Goal: Transaction & Acquisition: Purchase product/service

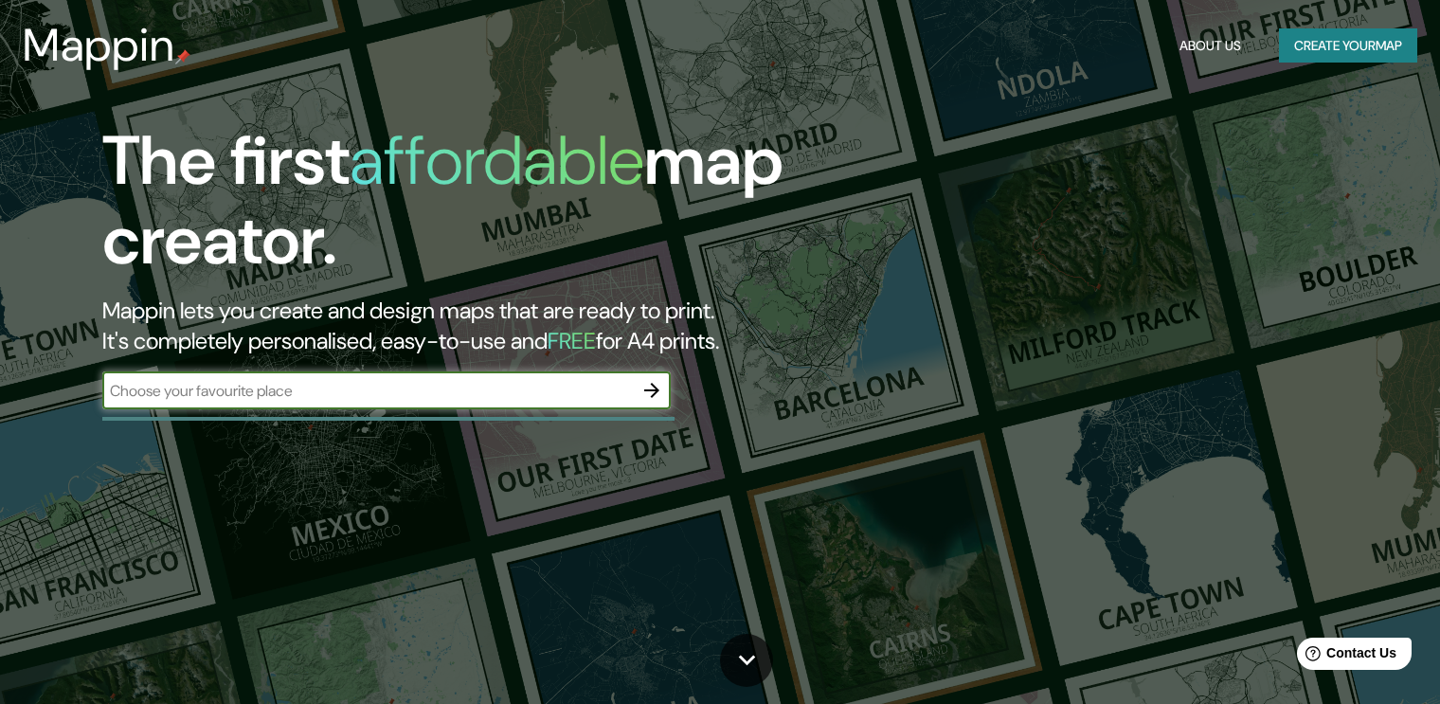
click at [439, 386] on input "text" at bounding box center [367, 391] width 530 height 22
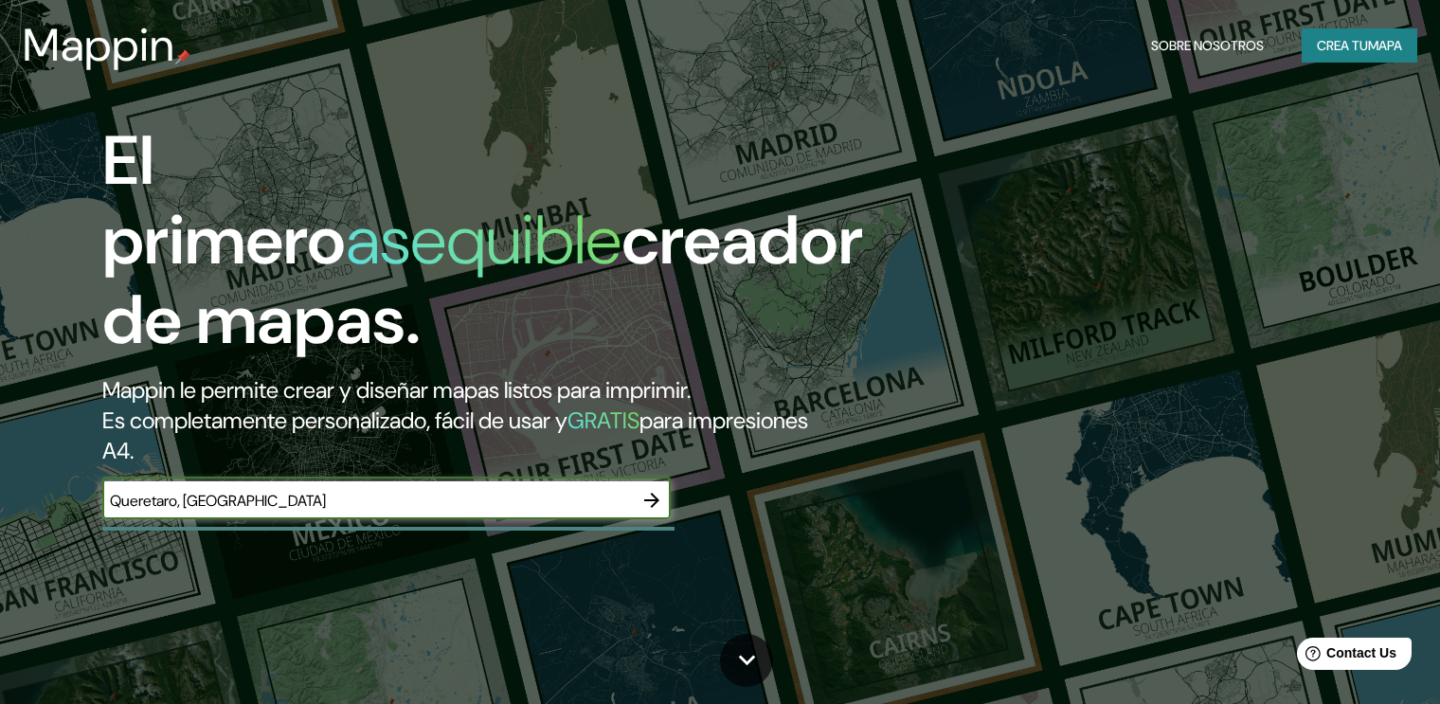
type input "Queretaro, [GEOGRAPHIC_DATA]"
click at [641, 489] on icon "button" at bounding box center [651, 500] width 23 height 23
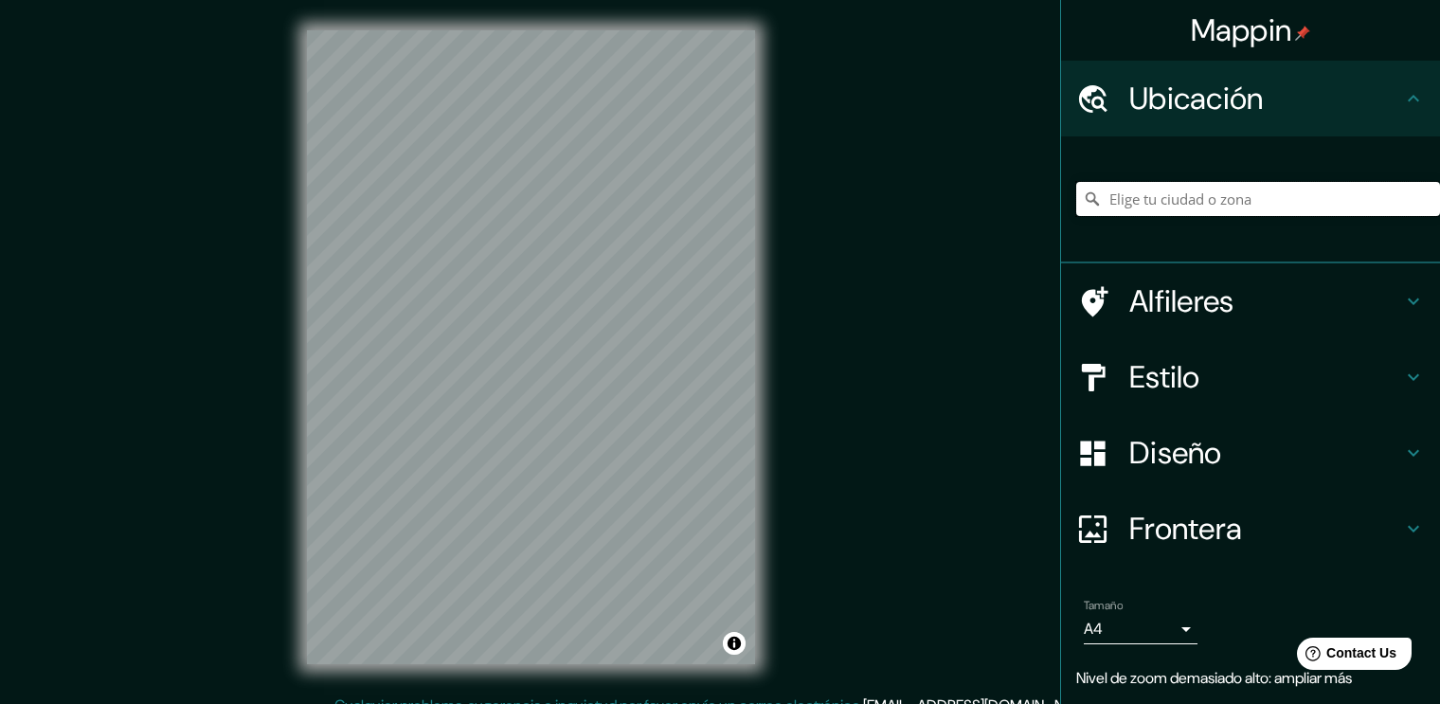
click at [1123, 211] on input "Pick your city or area" at bounding box center [1258, 199] width 364 height 34
paste input "[GEOGRAPHIC_DATA]"
type input "Noord, [GEOGRAPHIC_DATA], [GEOGRAPHIC_DATA], [GEOGRAPHIC_DATA]"
click at [1417, 198] on icon "Clear" at bounding box center [1424, 198] width 15 height 15
click at [1262, 206] on input "Pick your city or area" at bounding box center [1258, 199] width 364 height 34
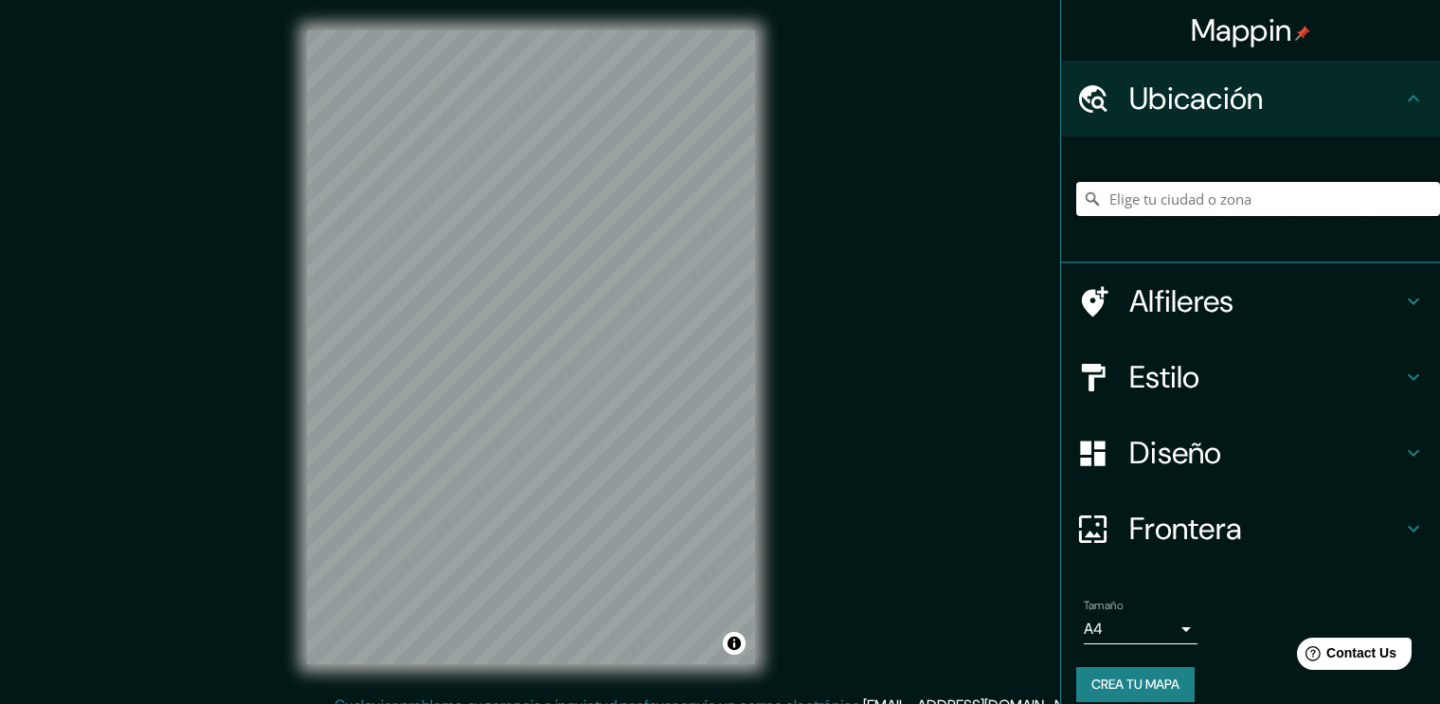
type input "Q"
type input "s"
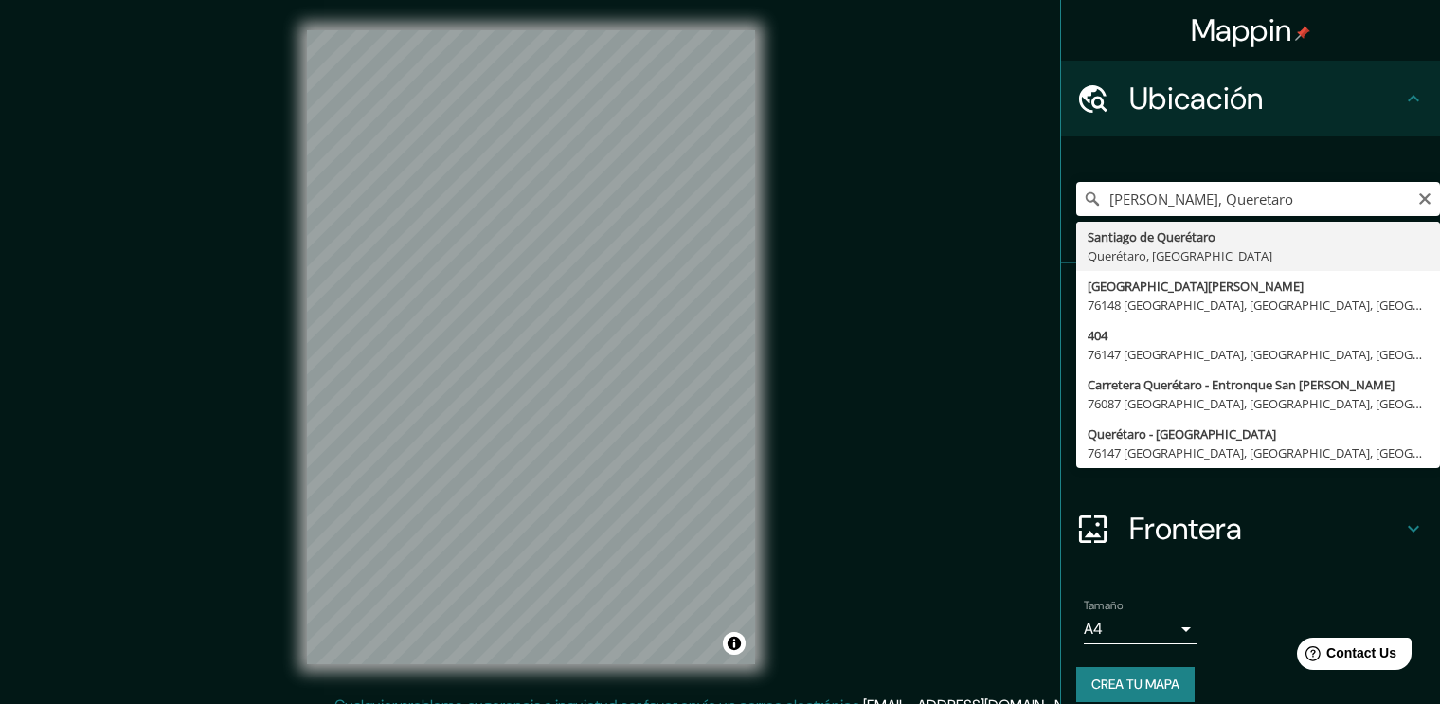
type input "Santiago de Querétaro, [GEOGRAPHIC_DATA], [GEOGRAPHIC_DATA]"
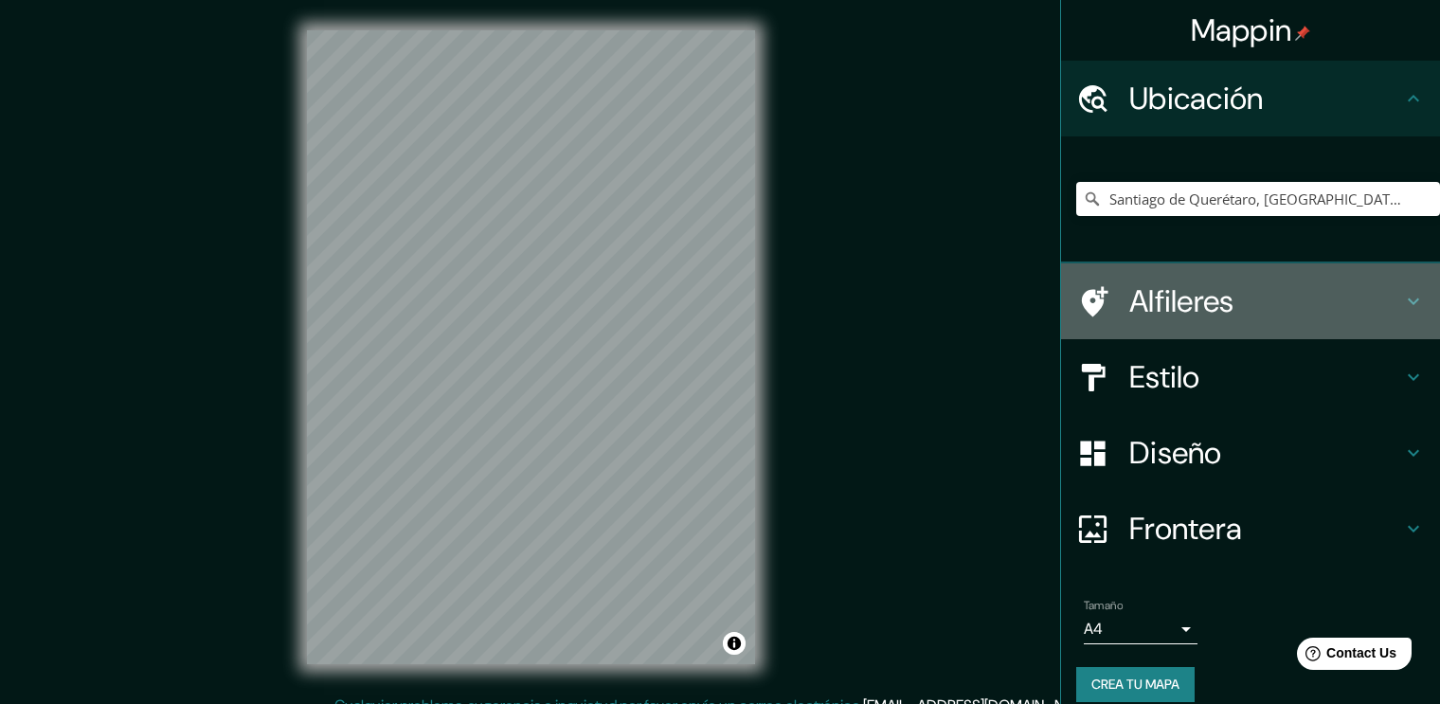
click at [1327, 295] on h4 "Alfileres" at bounding box center [1265, 301] width 273 height 38
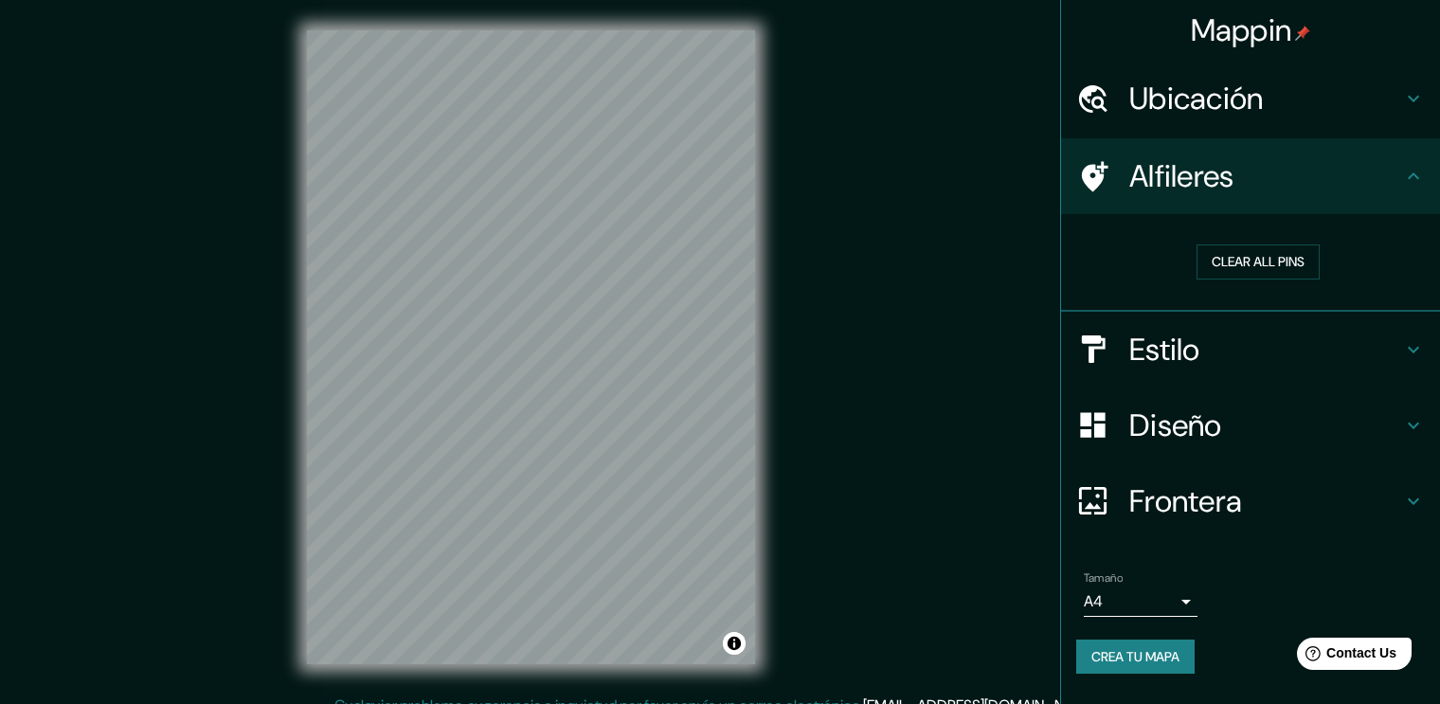
click at [1370, 189] on h4 "Alfileres" at bounding box center [1265, 176] width 273 height 38
click at [1340, 346] on h4 "Estilo" at bounding box center [1265, 350] width 273 height 38
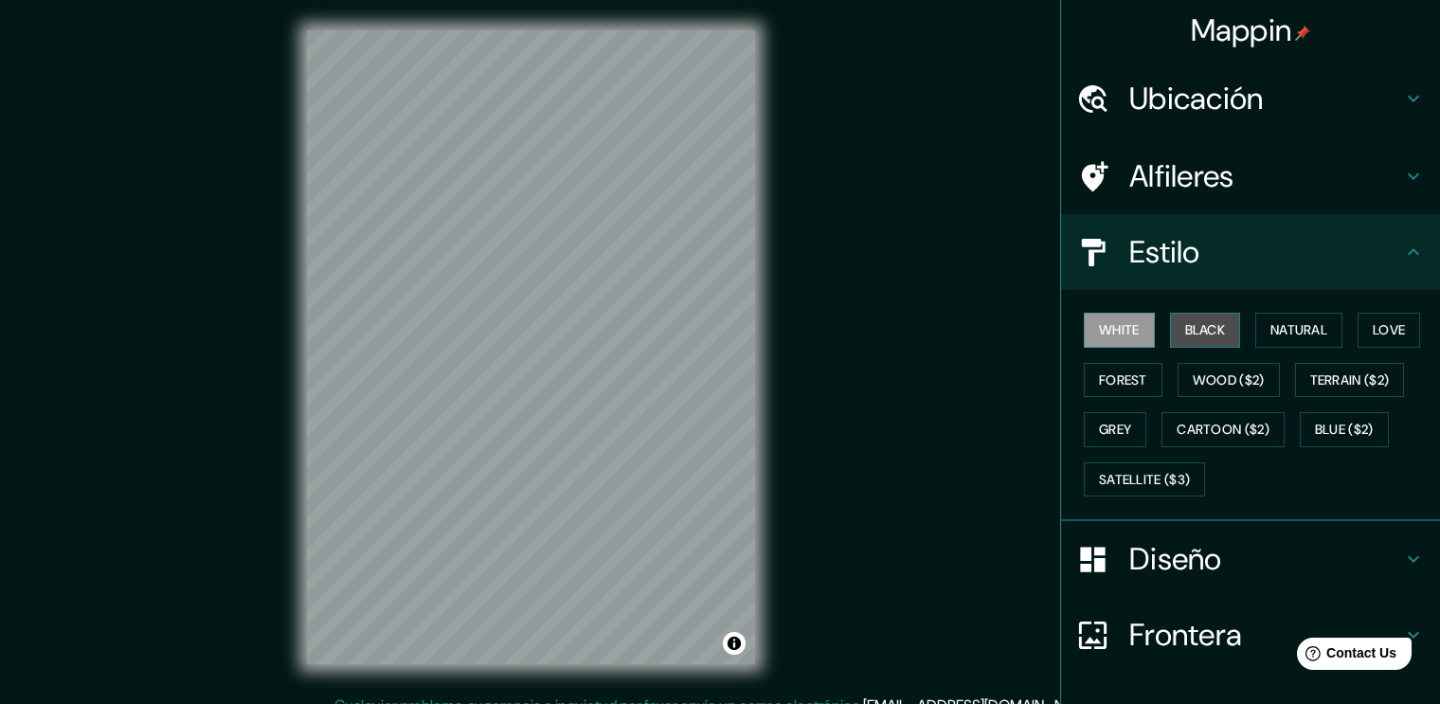
click at [1183, 326] on button "Black" at bounding box center [1205, 330] width 71 height 35
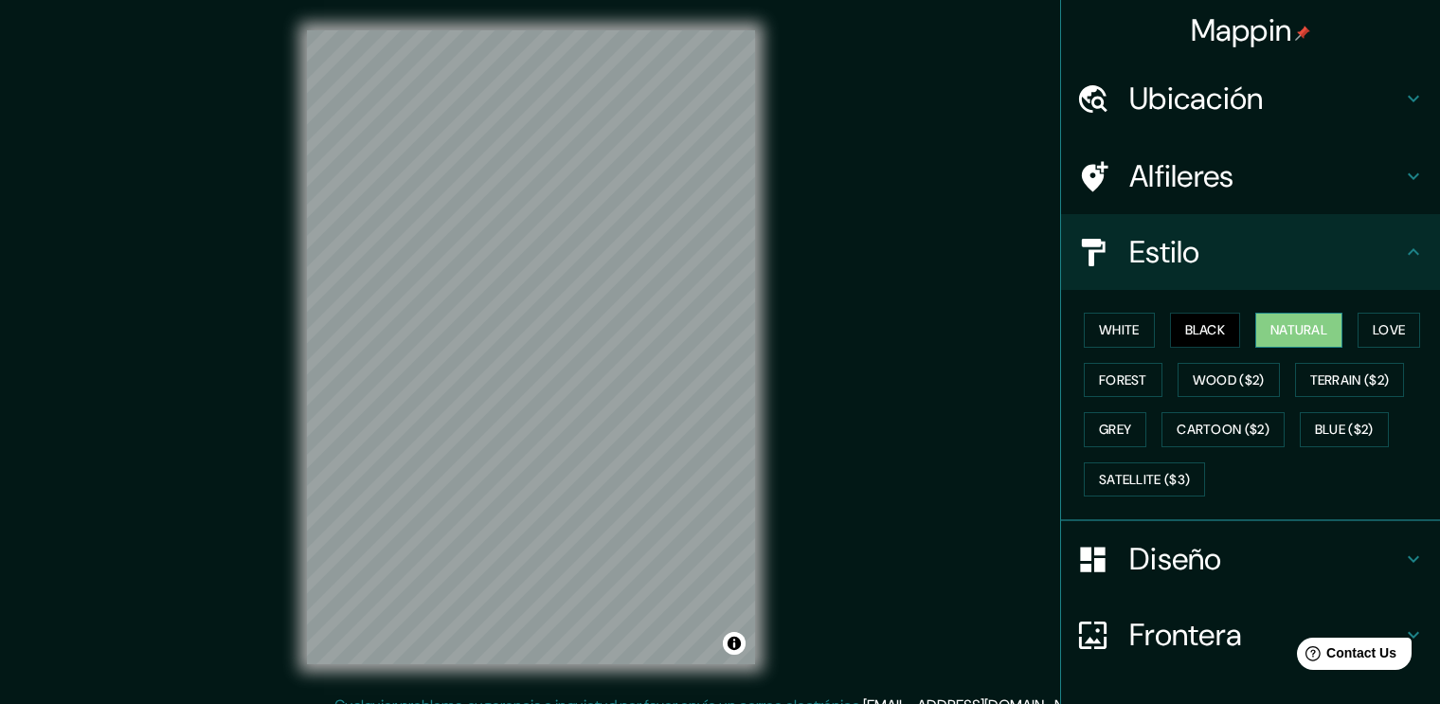
click at [1255, 331] on button "Natural" at bounding box center [1298, 330] width 87 height 35
click at [1382, 331] on button "Love" at bounding box center [1388, 330] width 63 height 35
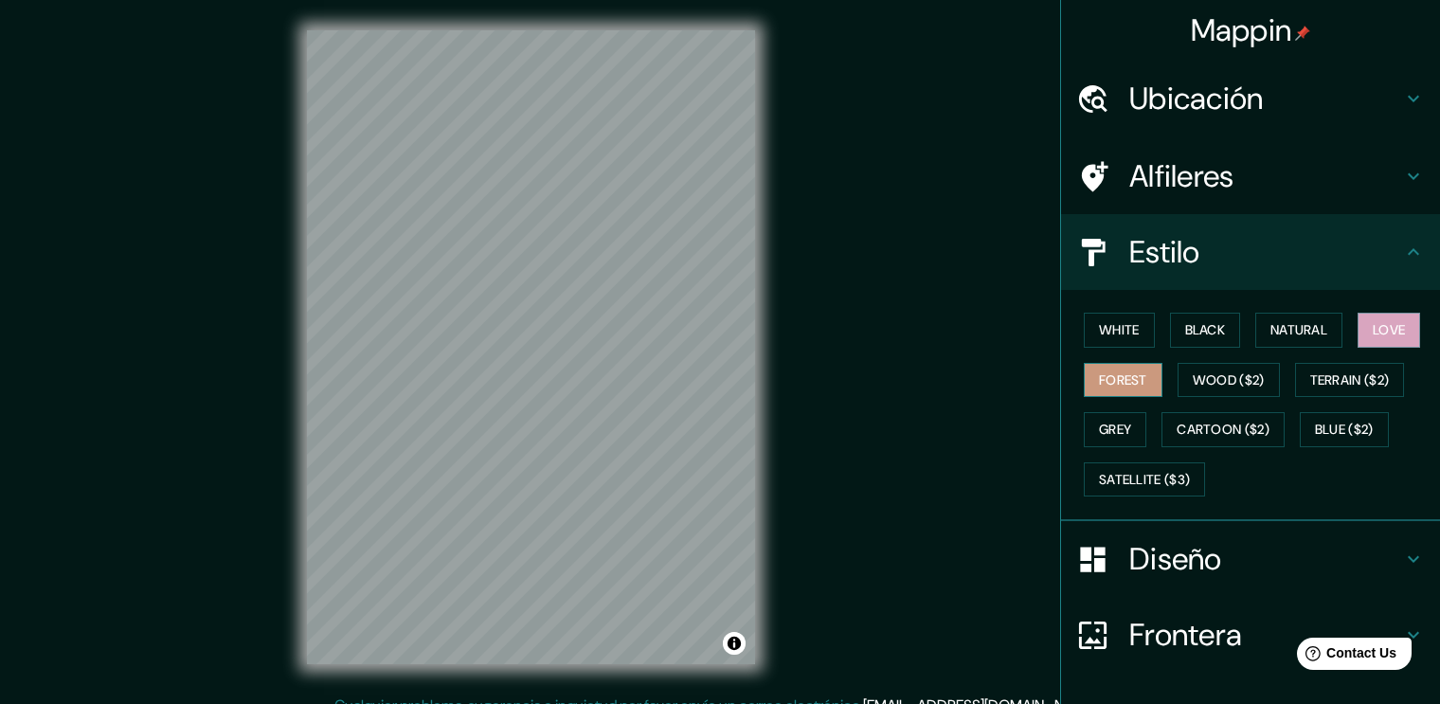
click at [1086, 387] on button "Forest" at bounding box center [1122, 380] width 79 height 35
click at [1104, 438] on button "Grey" at bounding box center [1114, 429] width 63 height 35
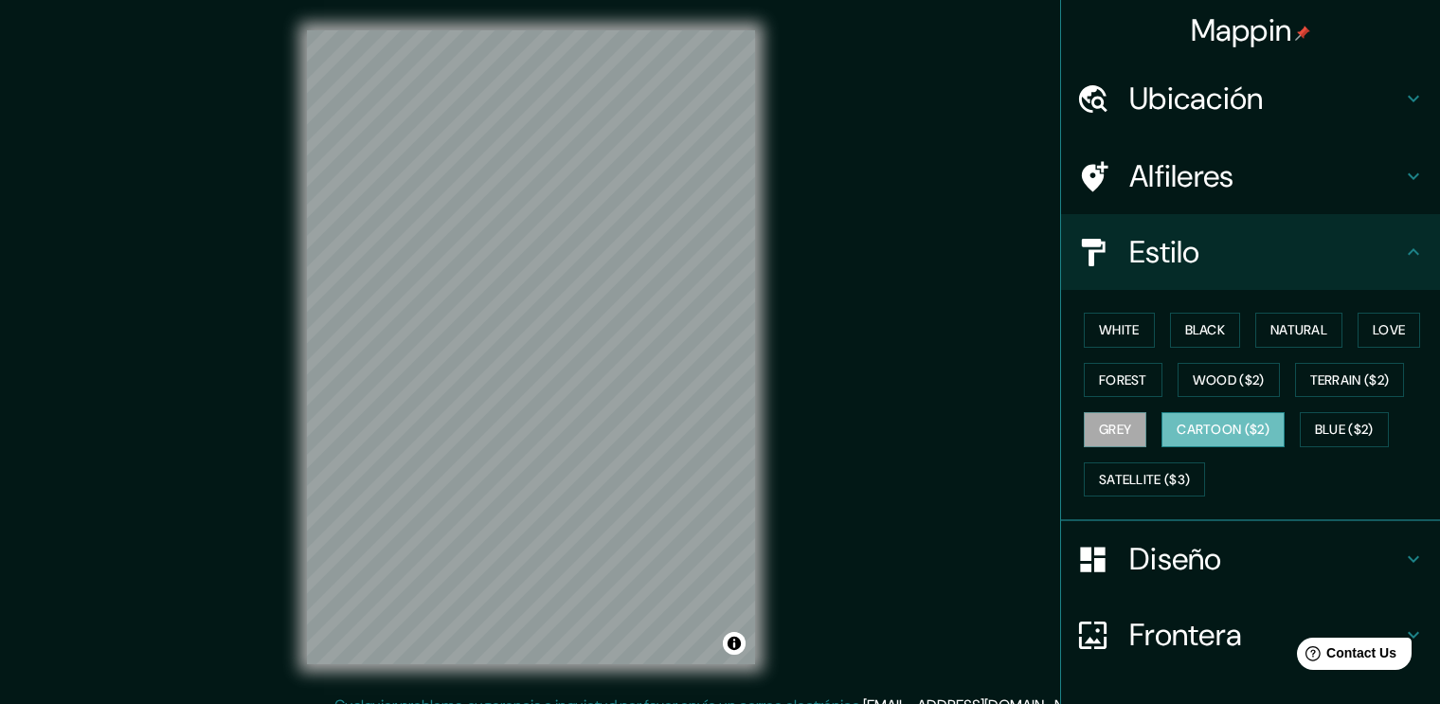
click at [1222, 429] on button "Cartoon ($2)" at bounding box center [1222, 429] width 123 height 35
click at [1315, 436] on button "Blue ($2)" at bounding box center [1343, 429] width 89 height 35
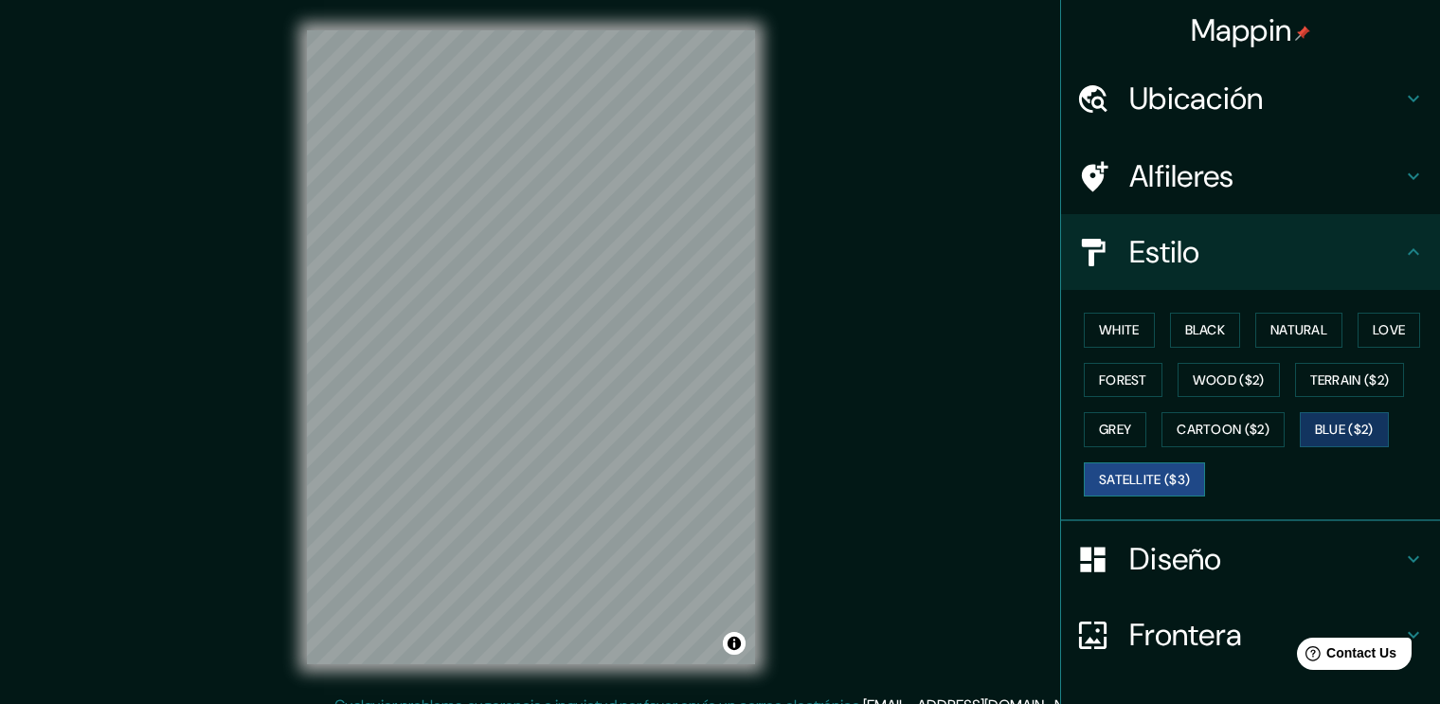
click at [1151, 475] on button "Satellite ($3)" at bounding box center [1143, 479] width 121 height 35
click at [1358, 376] on button "Terrain ($2)" at bounding box center [1350, 380] width 110 height 35
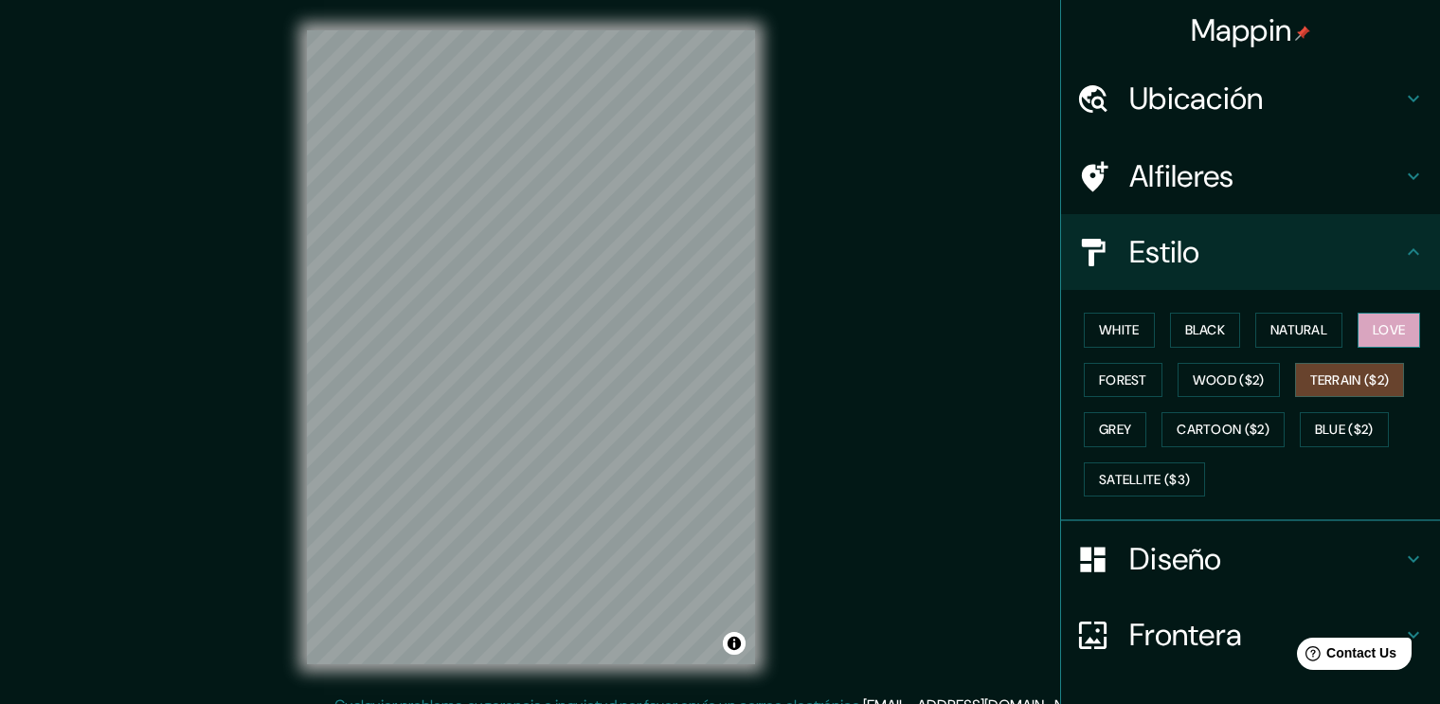
click at [1357, 333] on button "Love" at bounding box center [1388, 330] width 63 height 35
click at [1179, 323] on button "Black" at bounding box center [1205, 330] width 71 height 35
click at [1087, 346] on div "White Black Natural Love Forest Wood ($2) Terrain ($2) Grey Cartoon ($2) Blue (…" at bounding box center [1258, 404] width 364 height 199
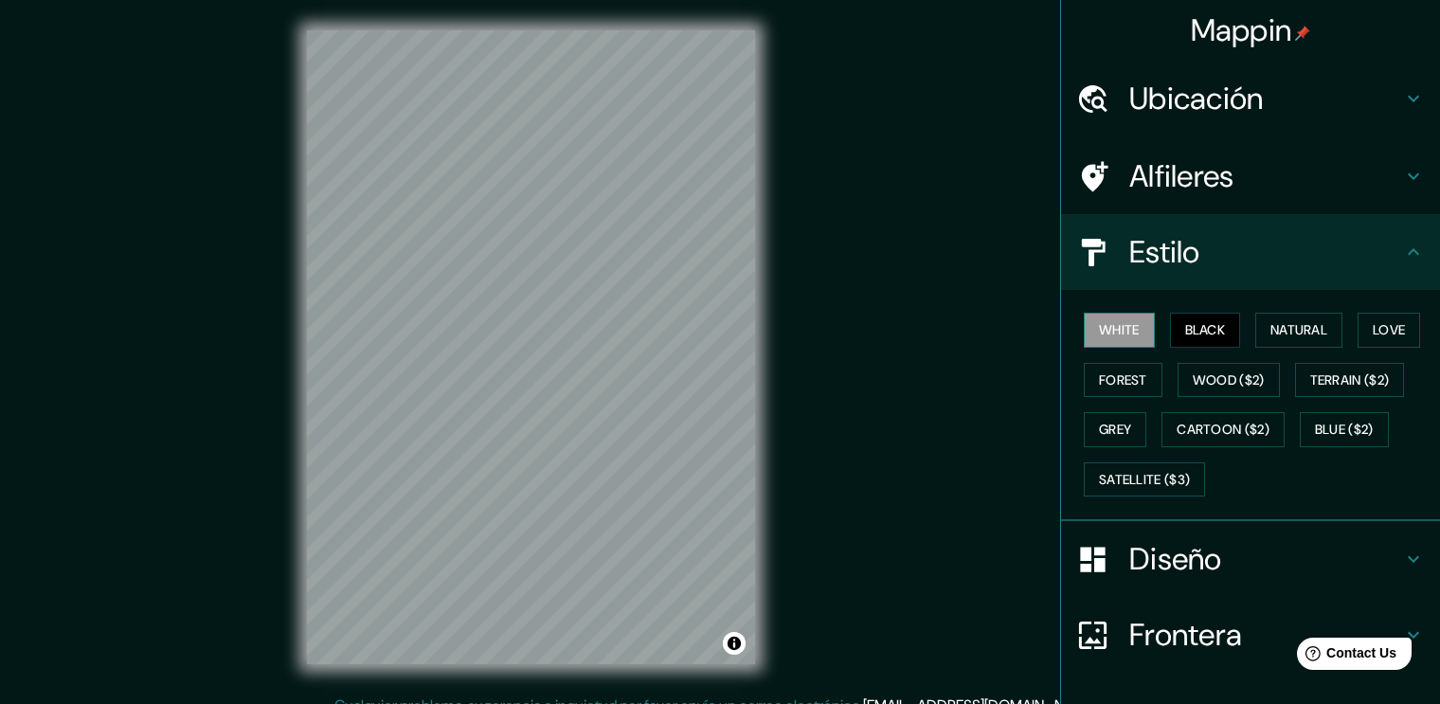
click at [1112, 331] on button "White" at bounding box center [1118, 330] width 71 height 35
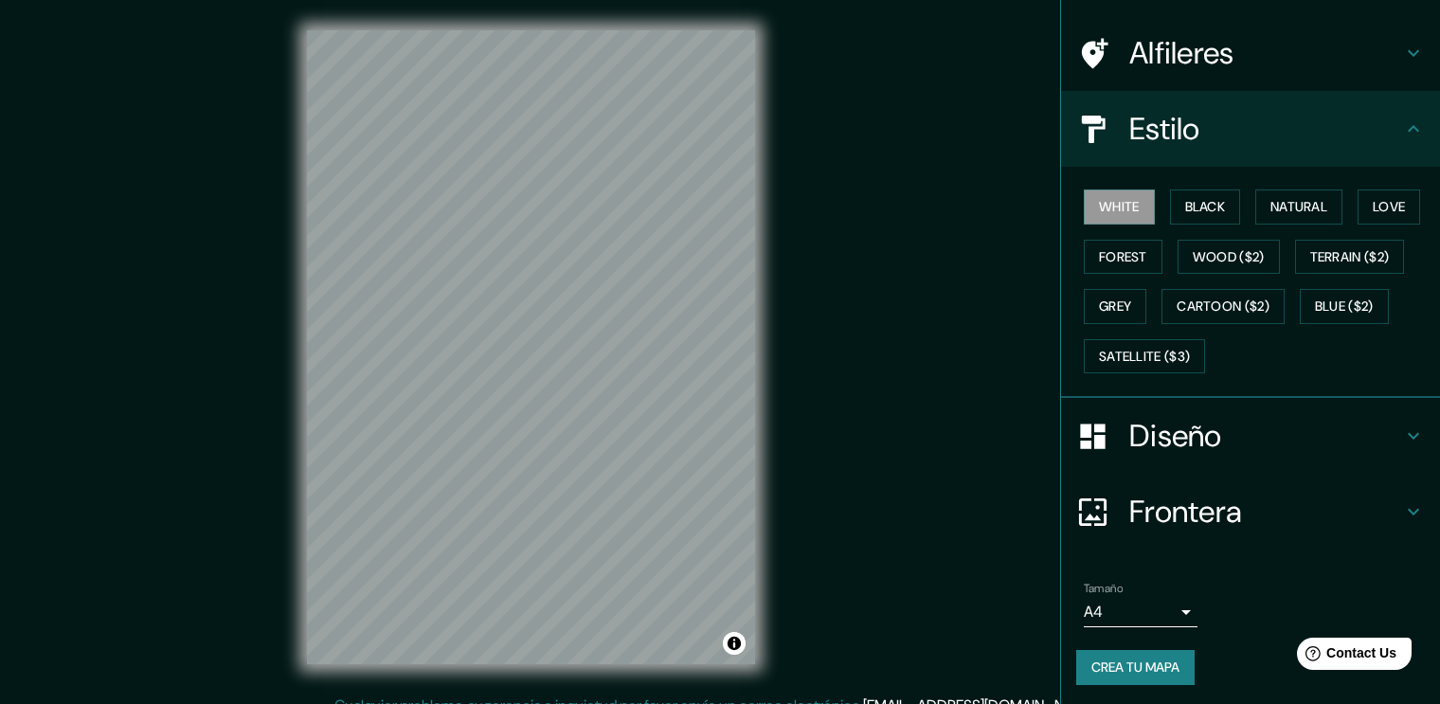
click at [1297, 447] on h4 "Diseño" at bounding box center [1265, 436] width 273 height 38
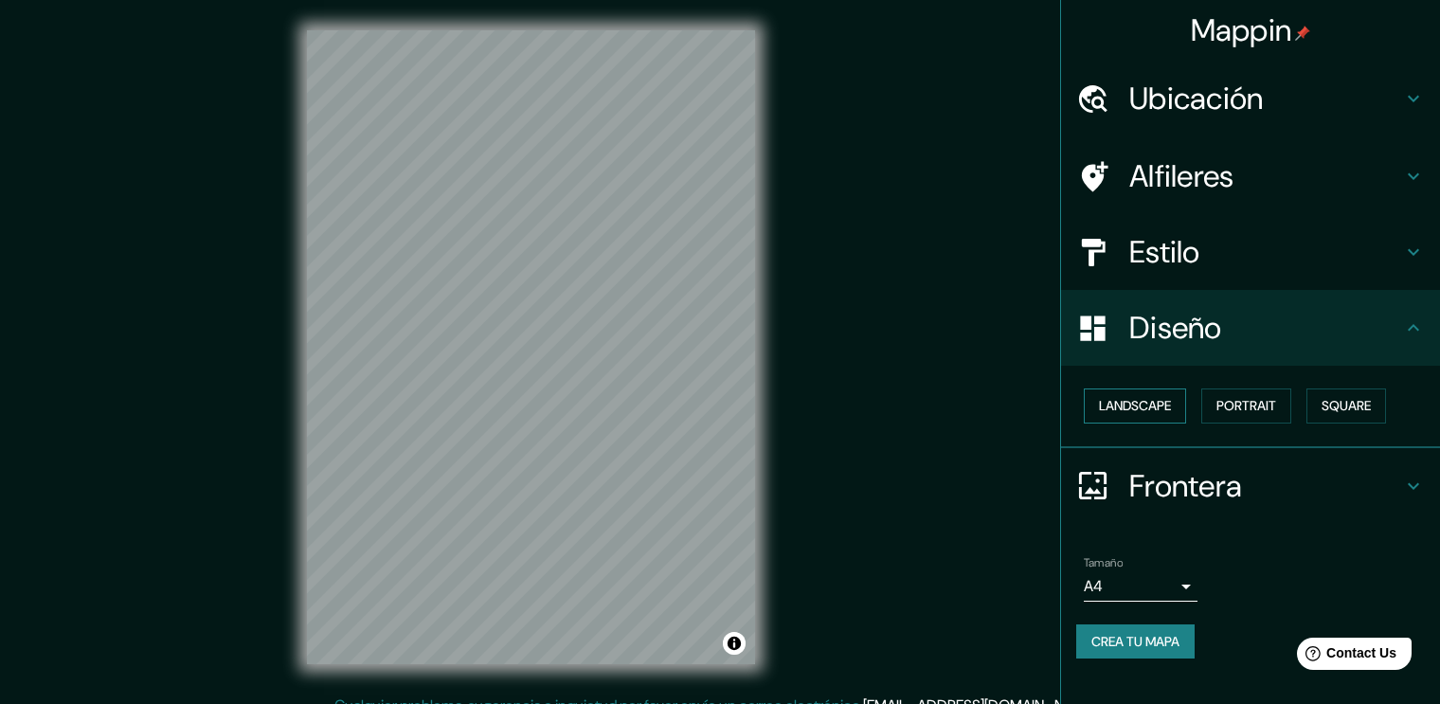
click at [1115, 391] on button "Landscape" at bounding box center [1134, 405] width 102 height 35
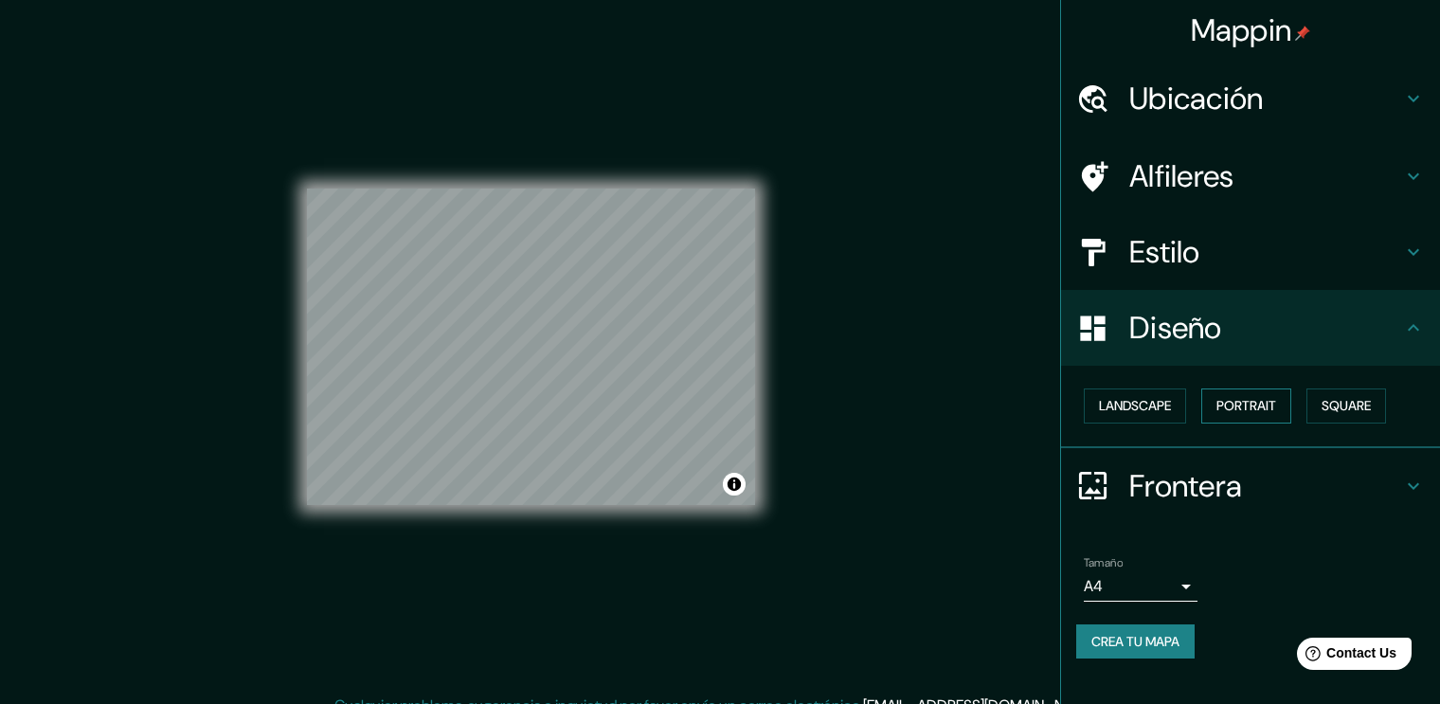
click at [1255, 412] on button "Portrait" at bounding box center [1246, 405] width 90 height 35
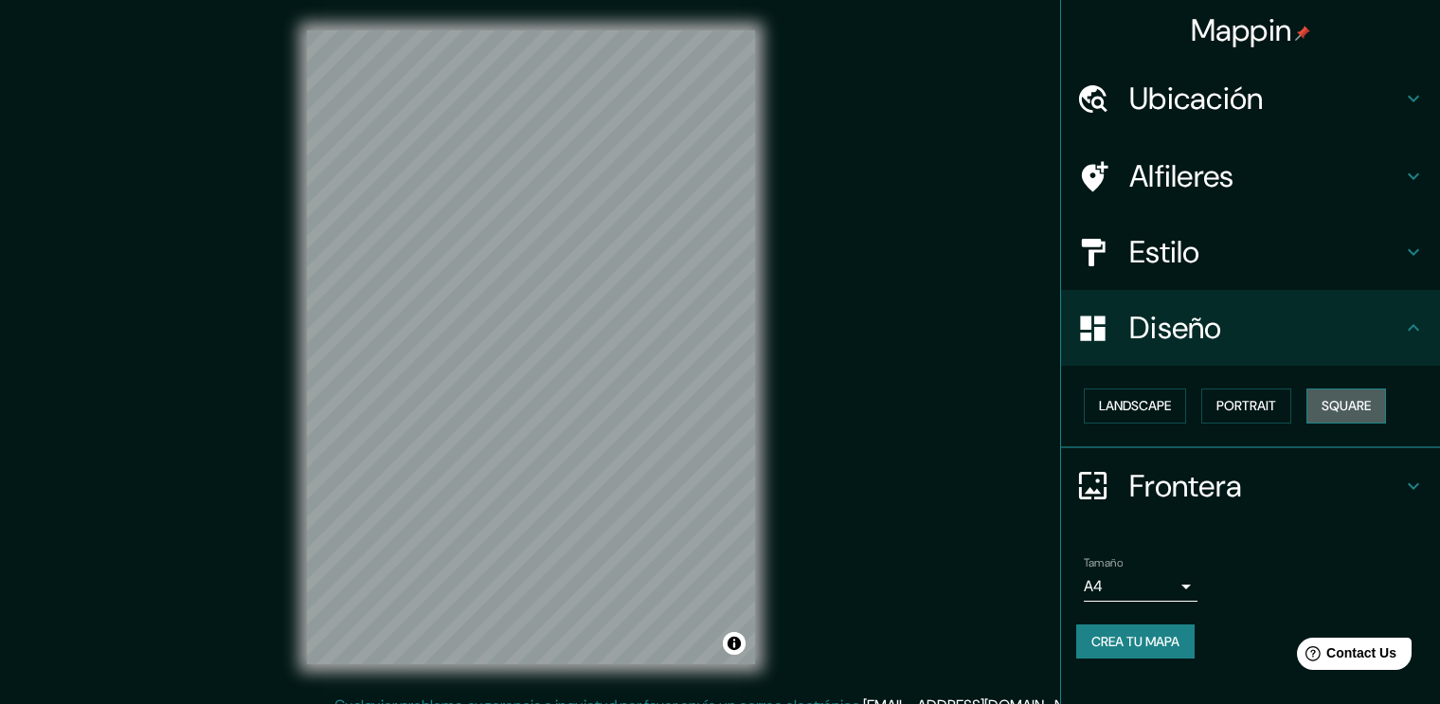
click at [1352, 410] on button "Square" at bounding box center [1346, 405] width 80 height 35
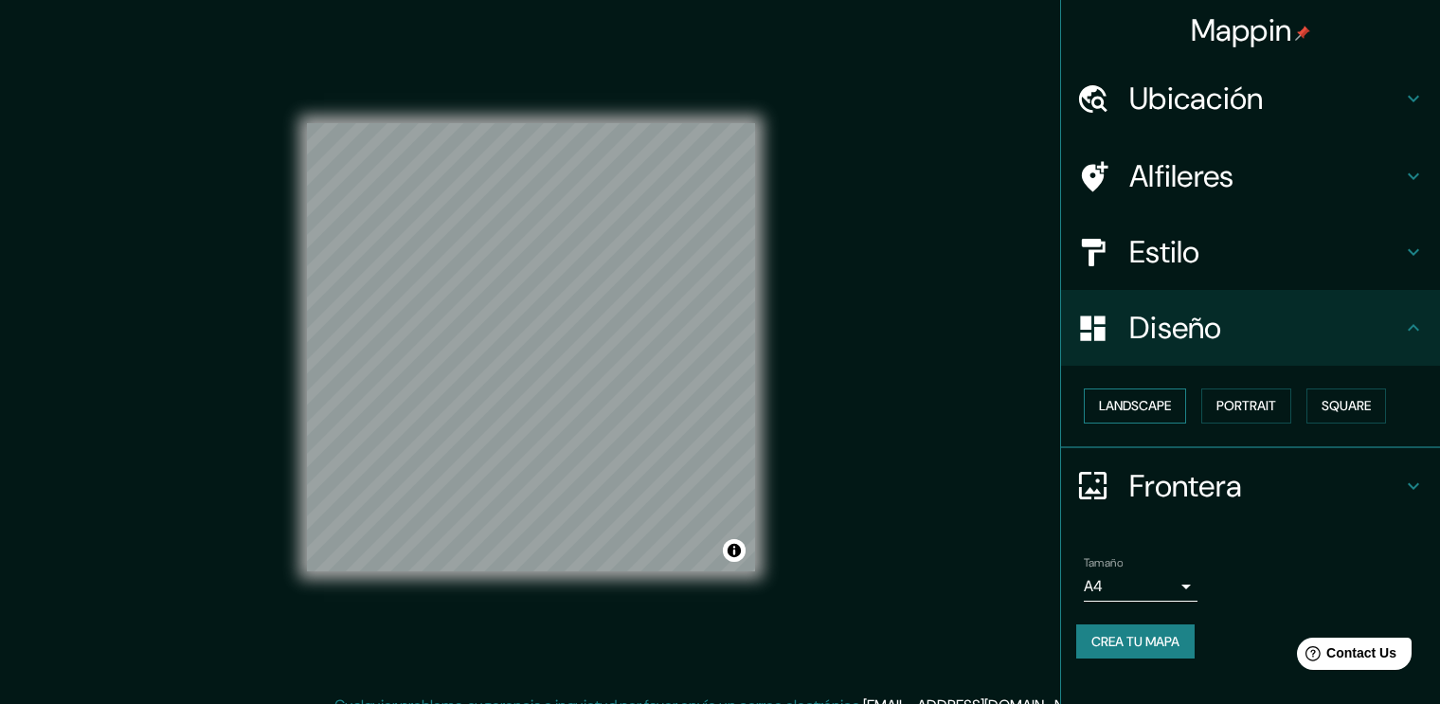
click at [1132, 406] on button "Landscape" at bounding box center [1134, 405] width 102 height 35
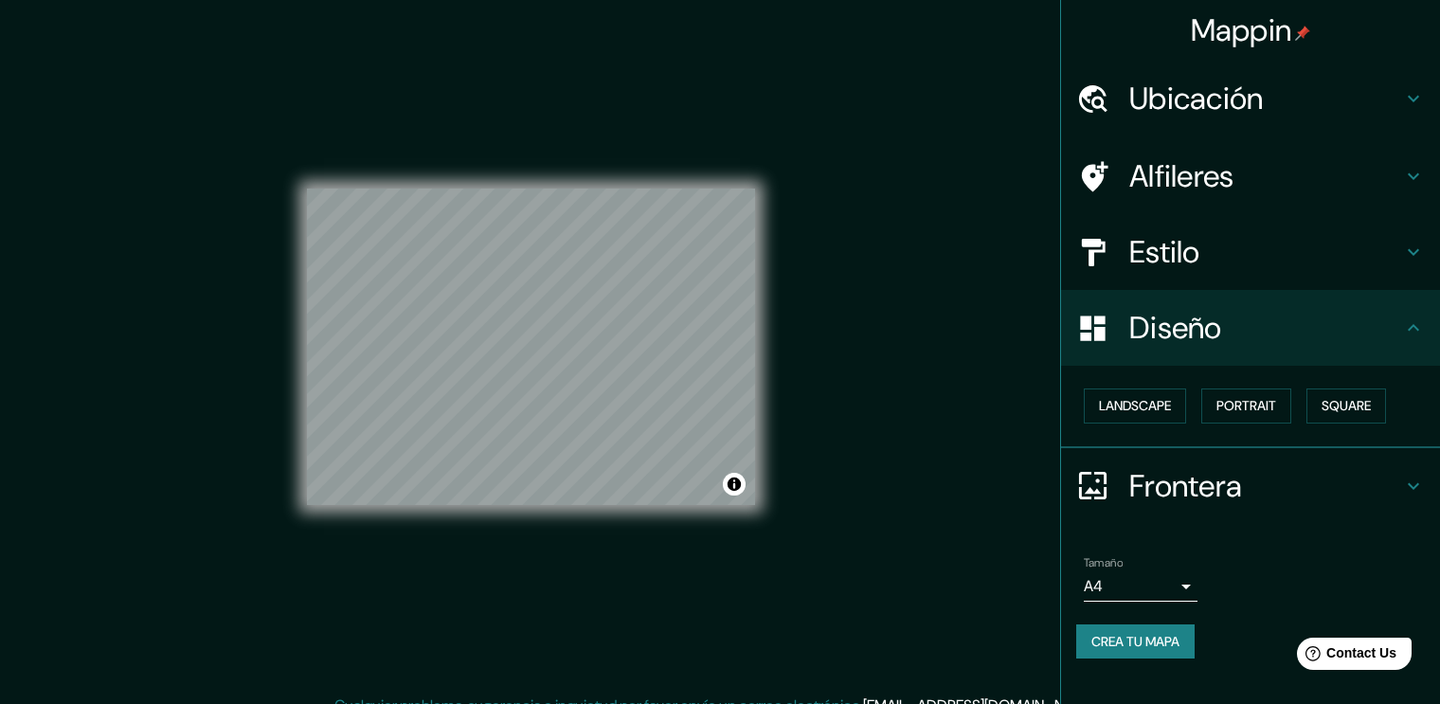
click at [1257, 425] on div "Landscape [GEOGRAPHIC_DATA]" at bounding box center [1258, 406] width 364 height 50
click at [1264, 411] on button "Portrait" at bounding box center [1246, 405] width 90 height 35
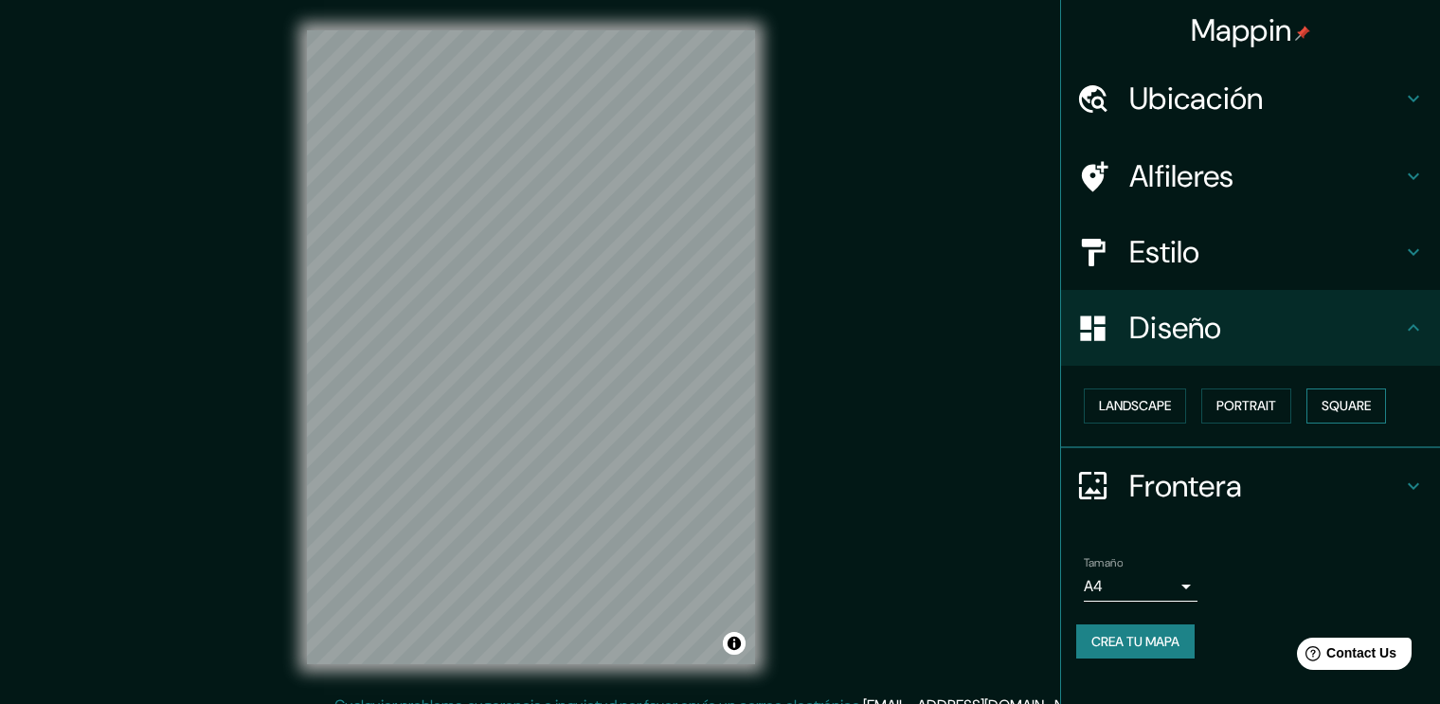
click at [1345, 403] on button "Square" at bounding box center [1346, 405] width 80 height 35
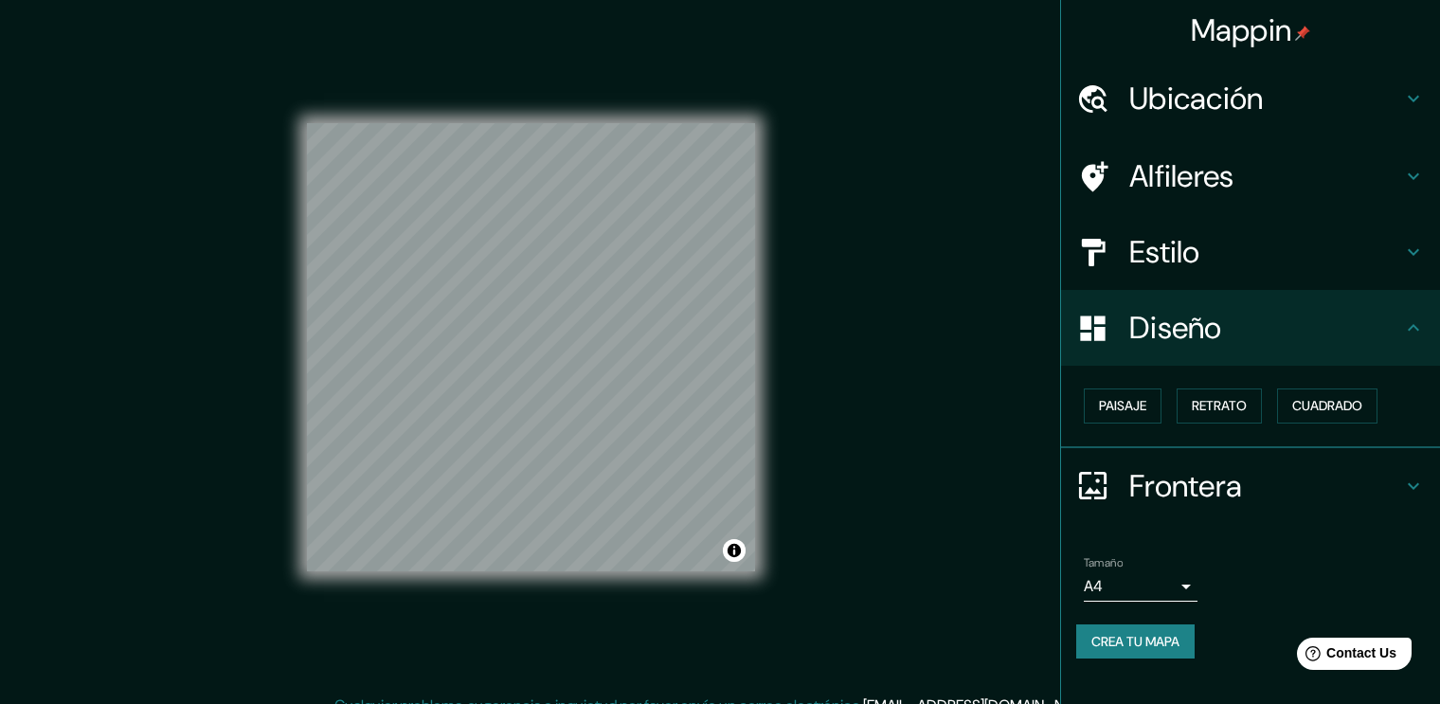
scroll to position [20, 0]
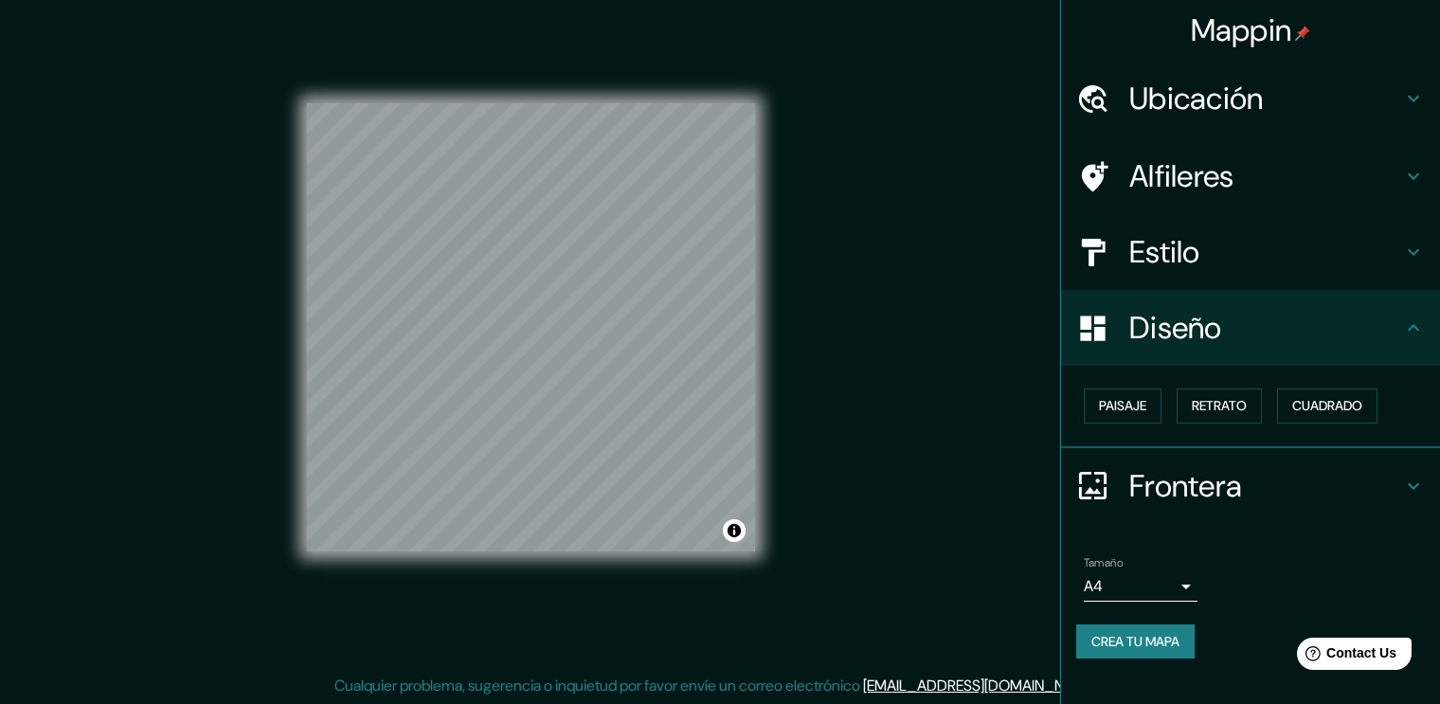
click at [1172, 585] on body "Mappin Ubicación [GEOGRAPHIC_DATA], [GEOGRAPHIC_DATA], [GEOGRAPHIC_DATA] Alfile…" at bounding box center [720, 332] width 1440 height 704
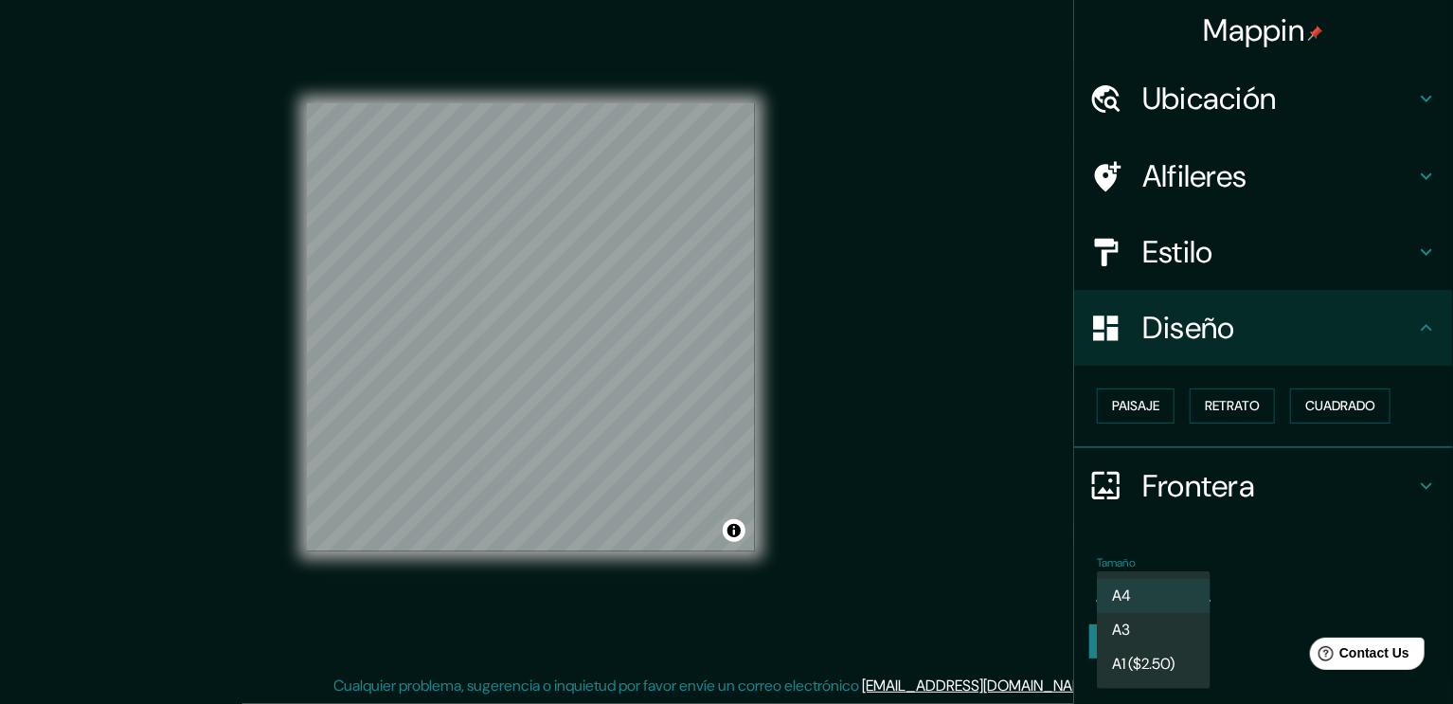
click at [1219, 565] on div at bounding box center [726, 352] width 1453 height 704
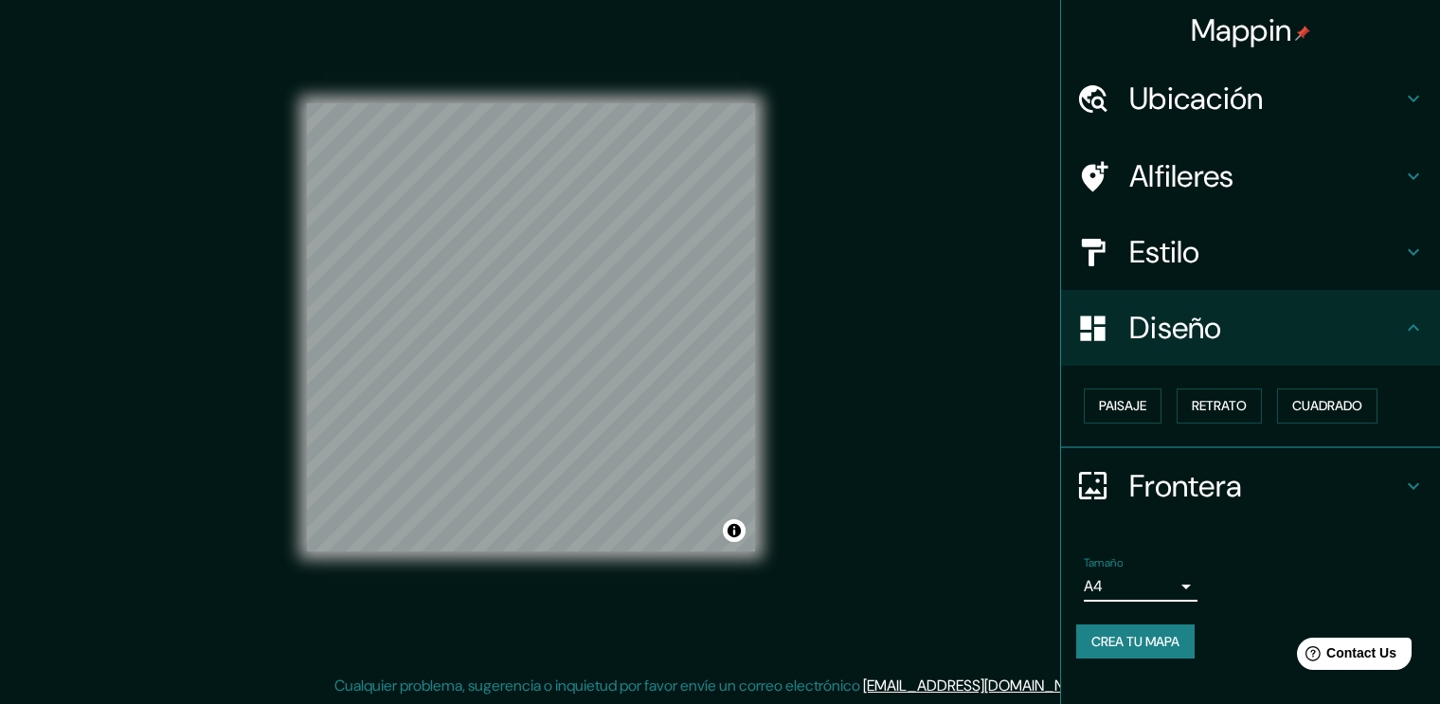
click at [1173, 584] on body "Mappin Ubicación [GEOGRAPHIC_DATA], [GEOGRAPHIC_DATA], [GEOGRAPHIC_DATA] Alfile…" at bounding box center [720, 332] width 1440 height 704
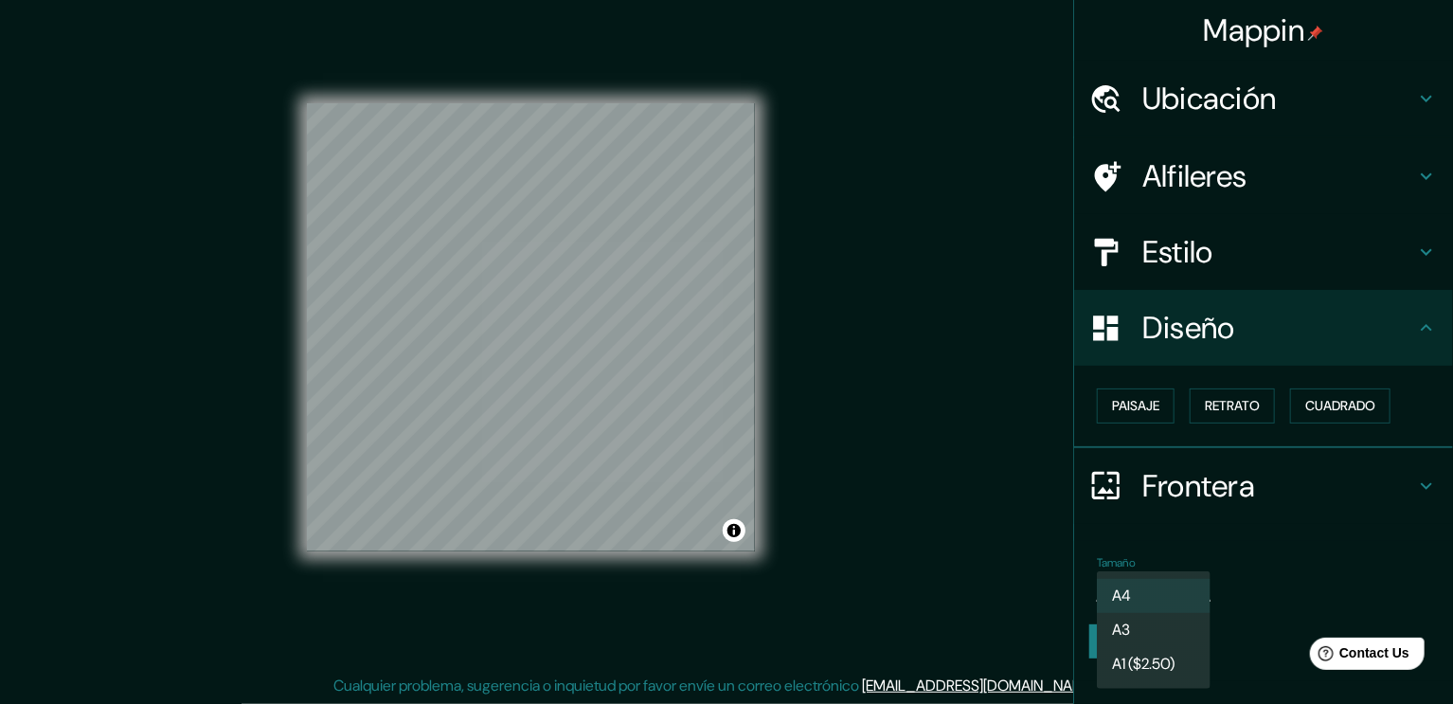
click at [1174, 582] on li "A4" at bounding box center [1154, 596] width 114 height 34
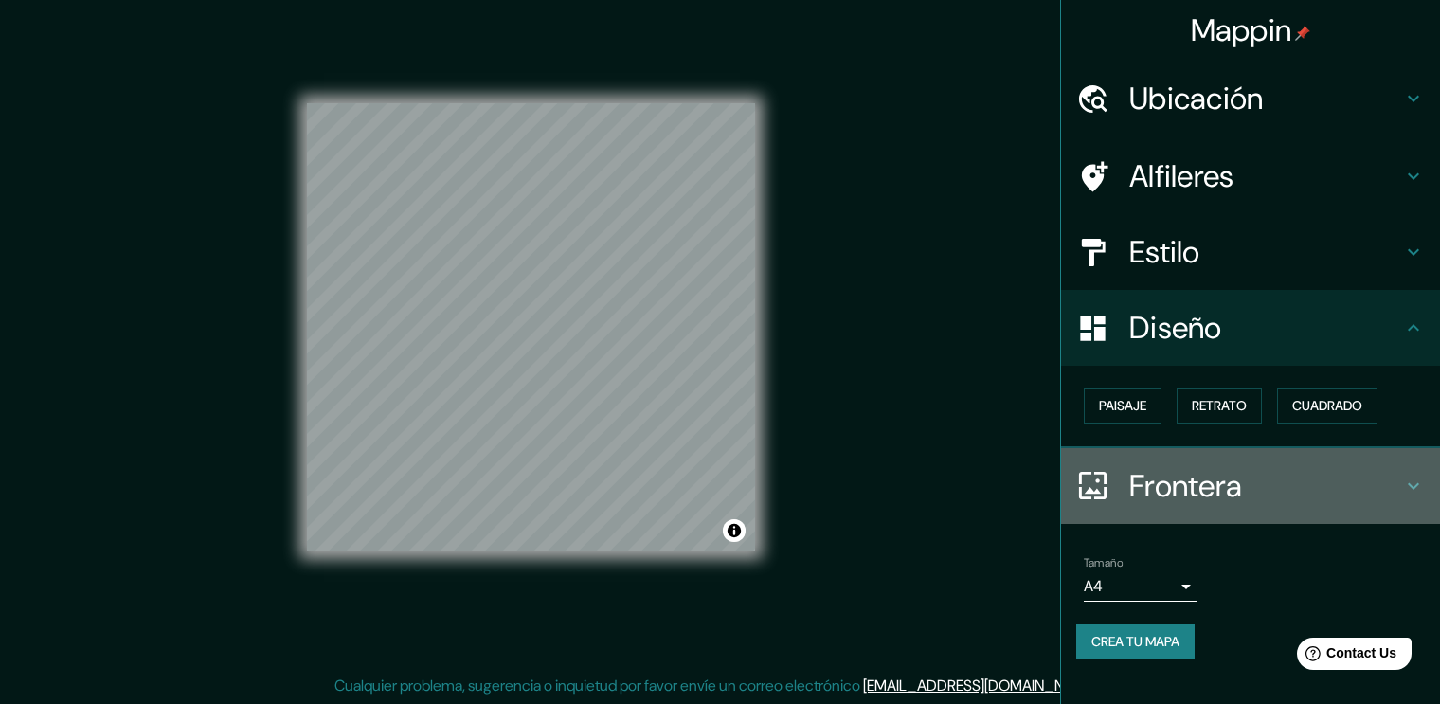
click at [1349, 490] on h4 "Frontera" at bounding box center [1265, 486] width 273 height 38
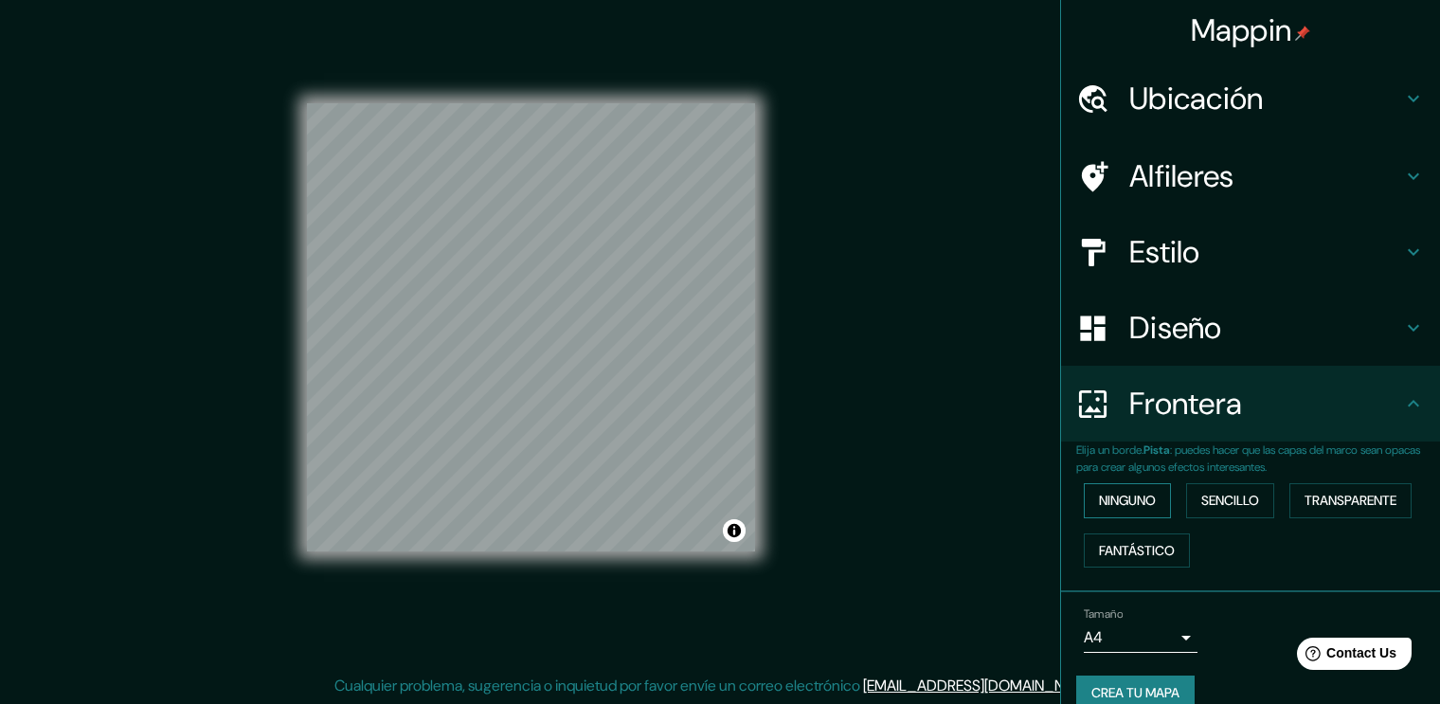
click at [1109, 499] on button "Ninguno" at bounding box center [1126, 500] width 87 height 35
click at [1186, 505] on button "Sencillo" at bounding box center [1230, 500] width 88 height 35
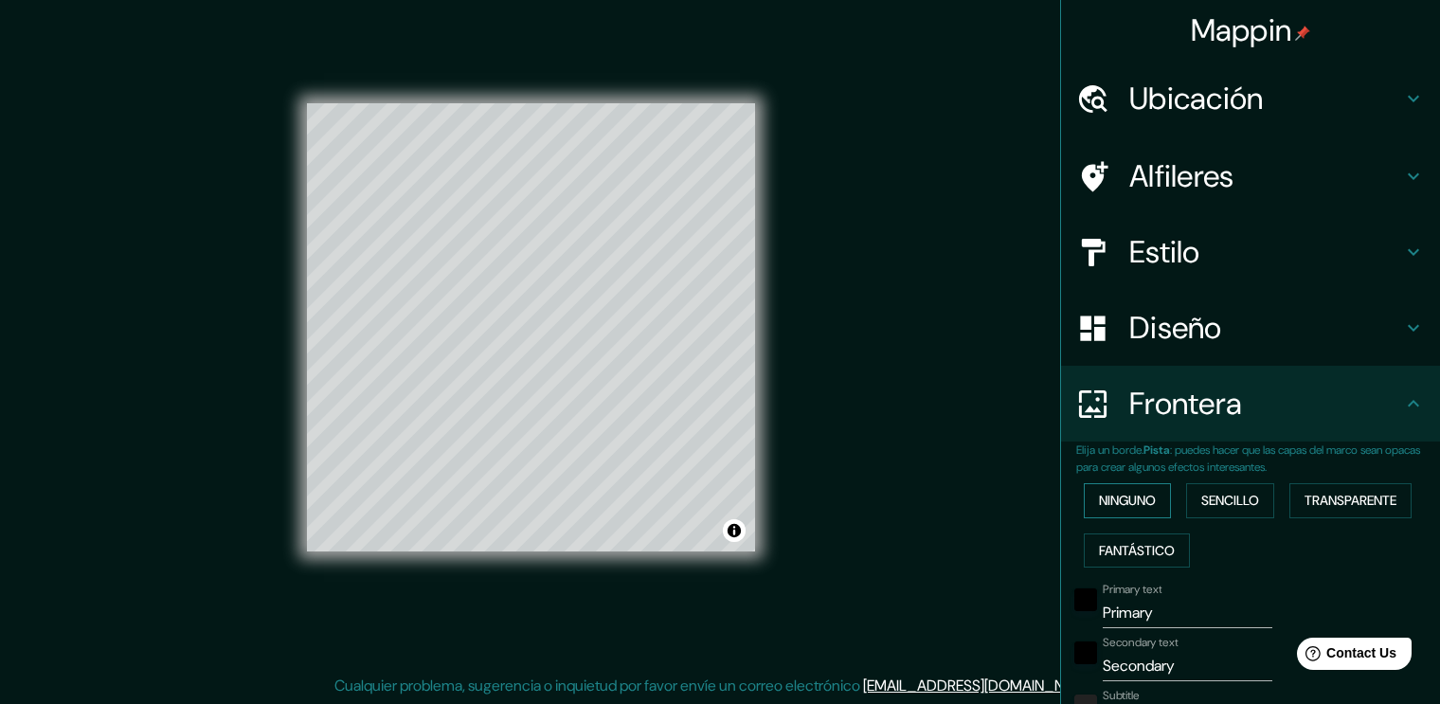
click at [1101, 492] on button "Ninguno" at bounding box center [1126, 500] width 87 height 35
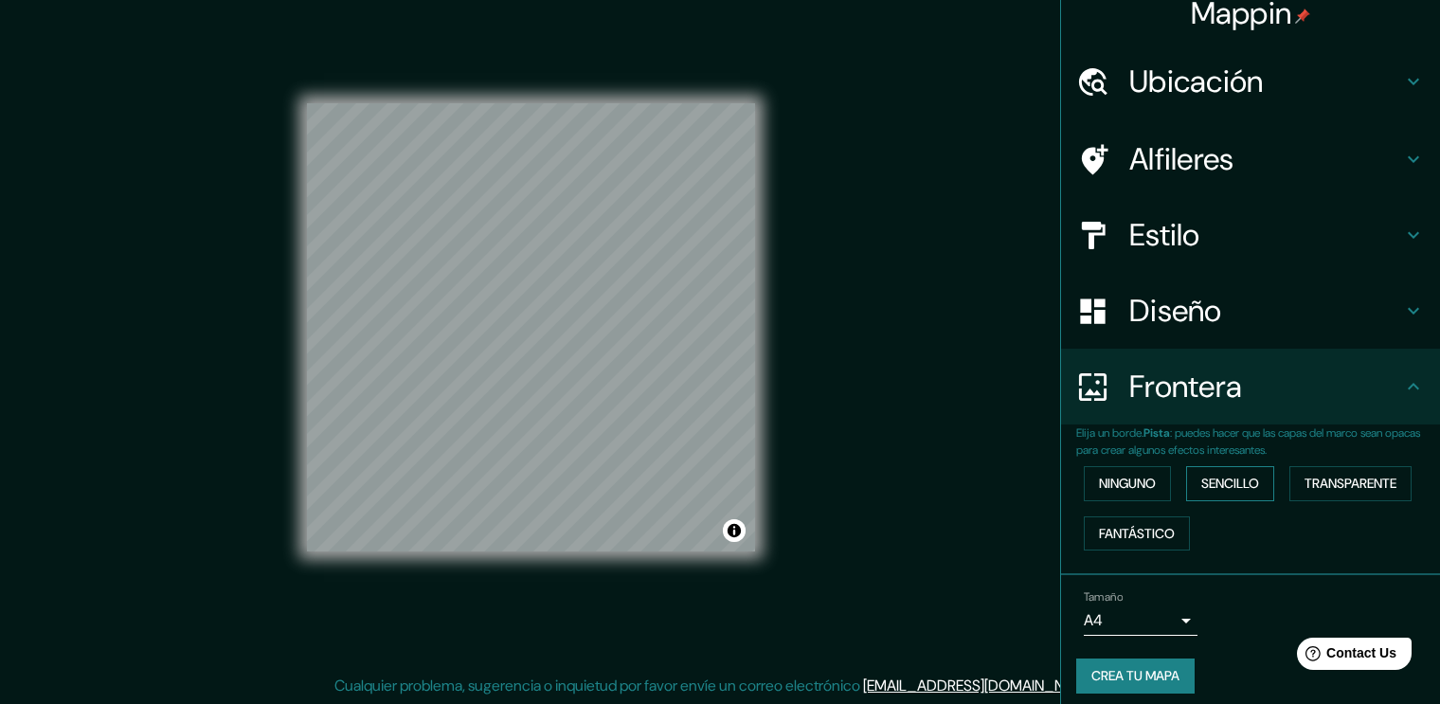
scroll to position [27, 0]
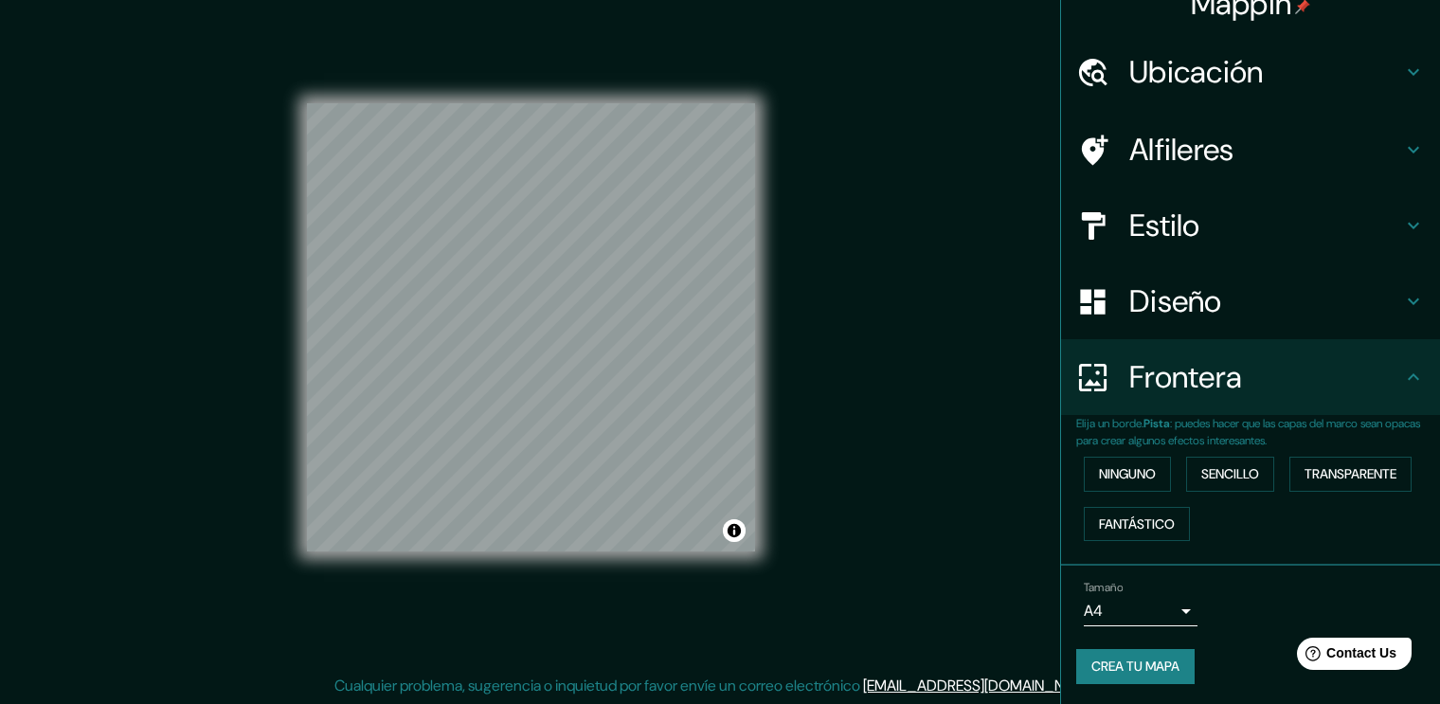
click at [1119, 654] on button "Crea tu mapa" at bounding box center [1135, 666] width 118 height 35
